Goal: Task Accomplishment & Management: Use online tool/utility

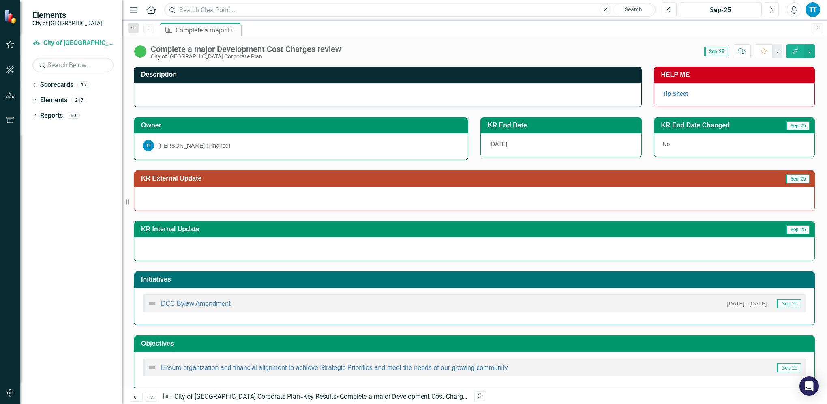
click at [216, 95] on div at bounding box center [387, 95] width 507 height 24
click at [185, 85] on div at bounding box center [387, 95] width 507 height 24
click at [181, 89] on div at bounding box center [387, 95] width 507 height 24
click at [278, 102] on div at bounding box center [387, 95] width 507 height 24
click at [814, 50] on button "button" at bounding box center [810, 51] width 11 height 14
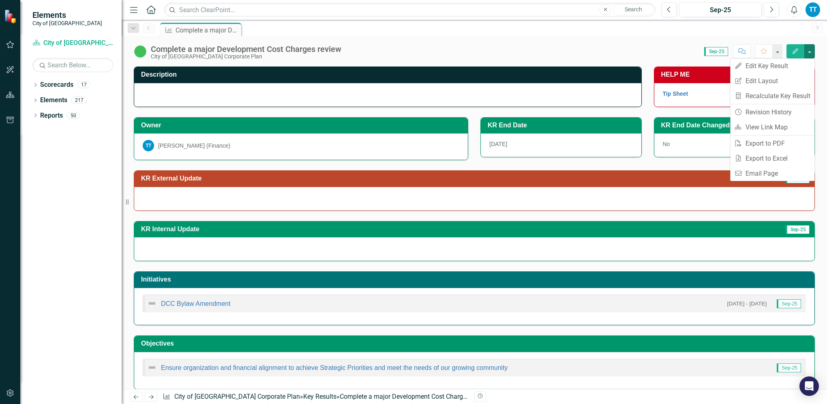
click at [236, 85] on div at bounding box center [387, 95] width 507 height 24
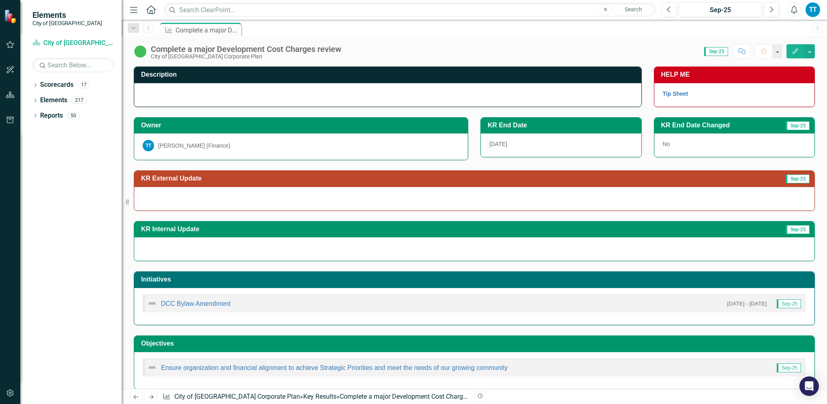
click at [226, 93] on div at bounding box center [387, 95] width 507 height 24
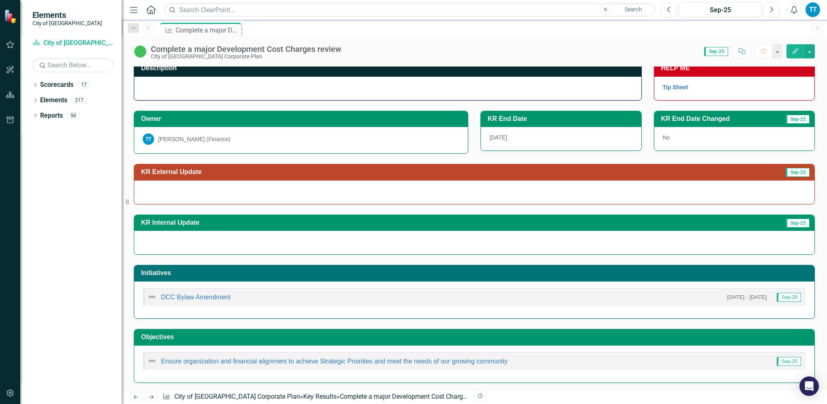
click at [256, 134] on div "TT [PERSON_NAME] (Finance)" at bounding box center [301, 138] width 317 height 11
drag, startPoint x: 228, startPoint y: 138, endPoint x: 220, endPoint y: 140, distance: 7.9
click at [226, 139] on div "TT [PERSON_NAME] (Finance)" at bounding box center [301, 138] width 317 height 11
click at [219, 140] on div "[PERSON_NAME] (Finance)" at bounding box center [194, 139] width 72 height 8
